Goal: Task Accomplishment & Management: Use online tool/utility

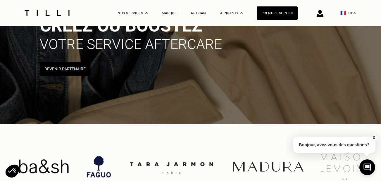
scroll to position [61, 0]
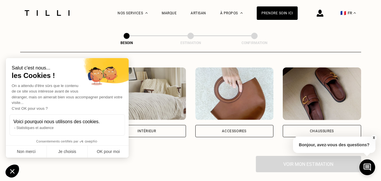
scroll to position [104, 0]
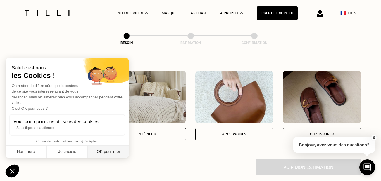
click at [101, 153] on button "OK pour moi" at bounding box center [108, 152] width 41 height 12
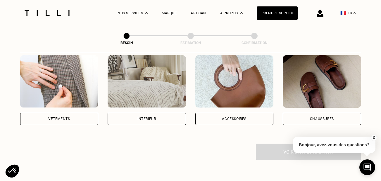
scroll to position [118, 0]
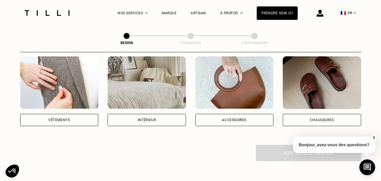
click at [303, 114] on div "Chaussures" at bounding box center [322, 120] width 78 height 12
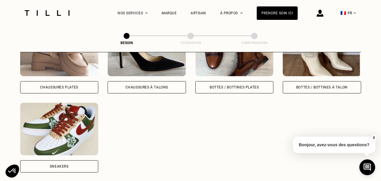
scroll to position [310, 0]
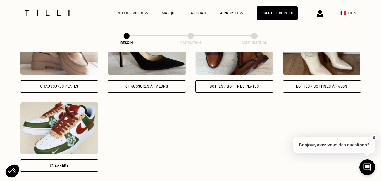
click at [42, 147] on img at bounding box center [59, 128] width 78 height 53
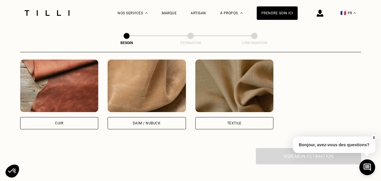
scroll to position [550, 0]
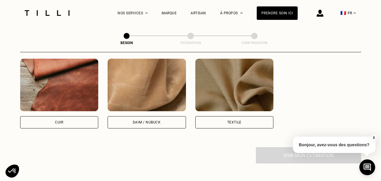
click at [222, 111] on div "Textile" at bounding box center [234, 94] width 78 height 70
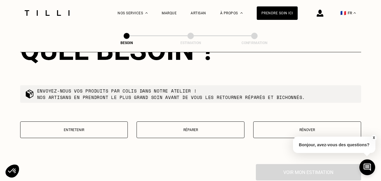
scroll to position [689, 0]
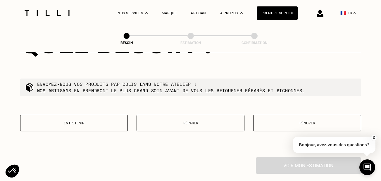
click at [234, 121] on p "Réparer" at bounding box center [190, 123] width 101 height 4
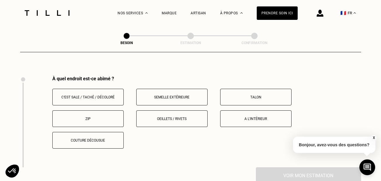
scroll to position [778, 0]
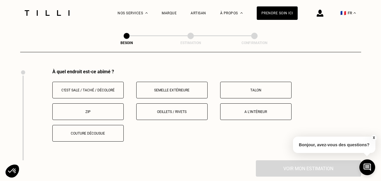
click at [88, 132] on p "Couture décousue" at bounding box center [88, 134] width 65 height 4
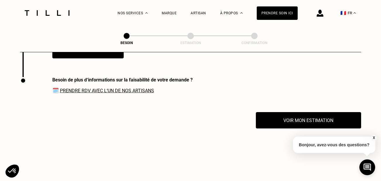
scroll to position [869, 0]
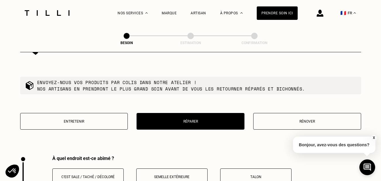
click at [312, 120] on p "Rénover" at bounding box center [306, 122] width 101 height 4
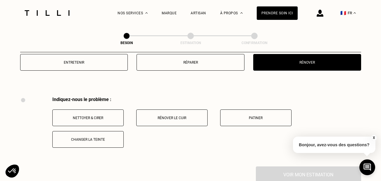
scroll to position [737, 0]
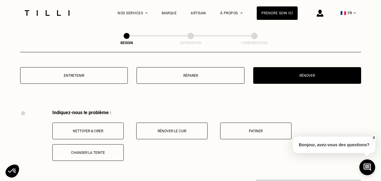
click at [185, 79] on button "Réparer" at bounding box center [191, 75] width 108 height 17
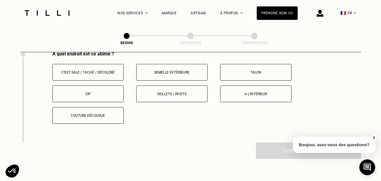
scroll to position [796, 0]
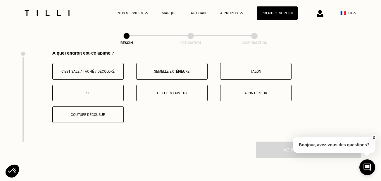
click at [89, 114] on button "Couture décousue" at bounding box center [87, 114] width 71 height 17
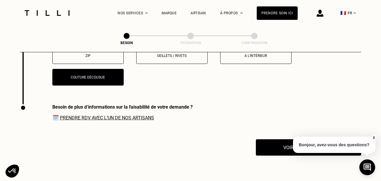
scroll to position [835, 0]
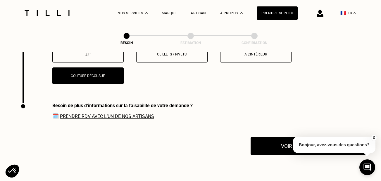
click at [266, 148] on button "Voir mon estimation" at bounding box center [309, 146] width 116 height 18
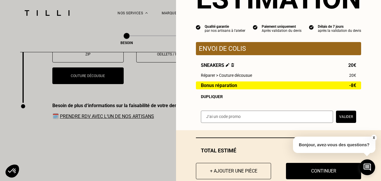
scroll to position [51, 0]
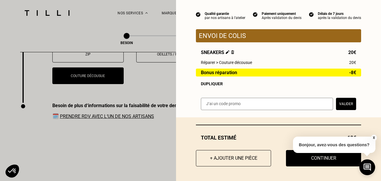
click at [376, 137] on button "X" at bounding box center [374, 138] width 6 height 6
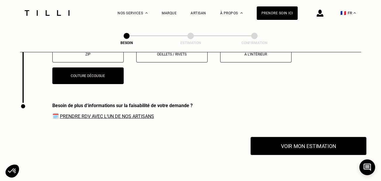
click at [338, 142] on button "Voir mon estimation" at bounding box center [309, 146] width 116 height 18
